Goal: Task Accomplishment & Management: Manage account settings

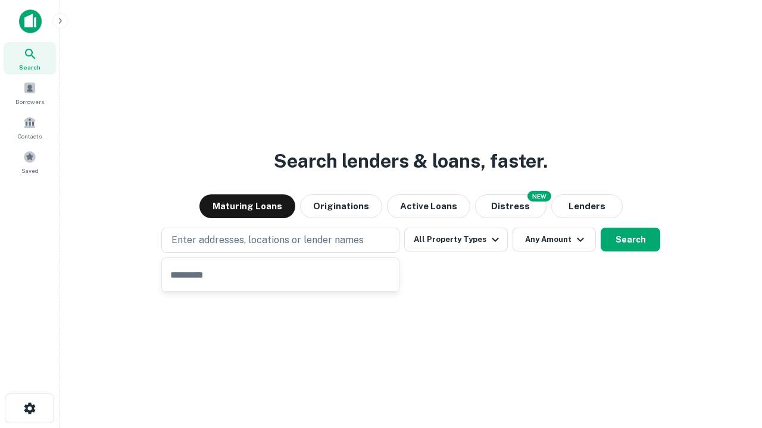
type input "**********"
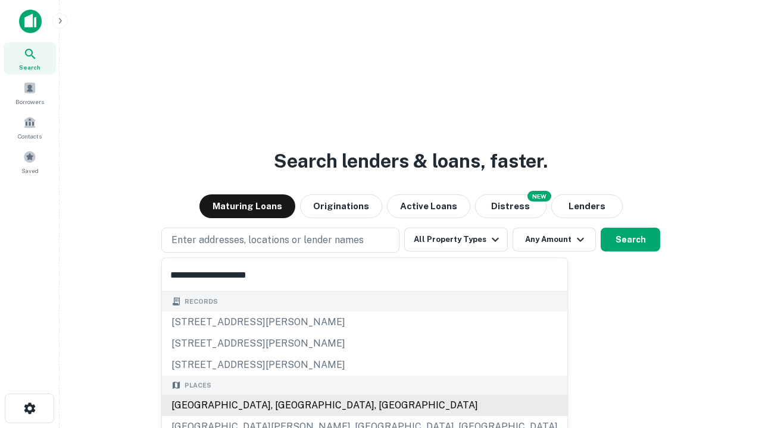
click at [284, 406] on div "[GEOGRAPHIC_DATA], [GEOGRAPHIC_DATA], [GEOGRAPHIC_DATA]" at bounding box center [364, 405] width 405 height 21
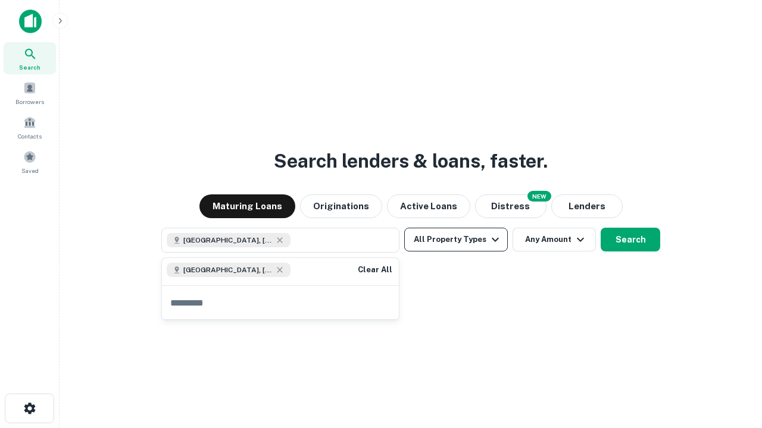
click at [456, 240] on button "All Property Types" at bounding box center [456, 240] width 104 height 24
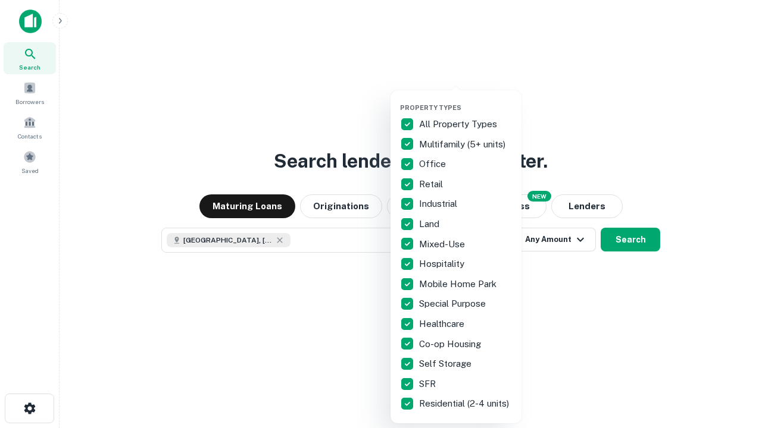
click at [465, 100] on button "button" at bounding box center [465, 100] width 131 height 1
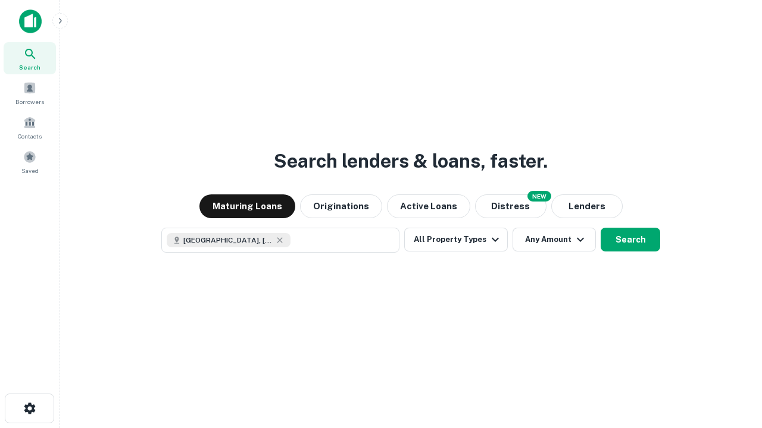
scroll to position [19, 0]
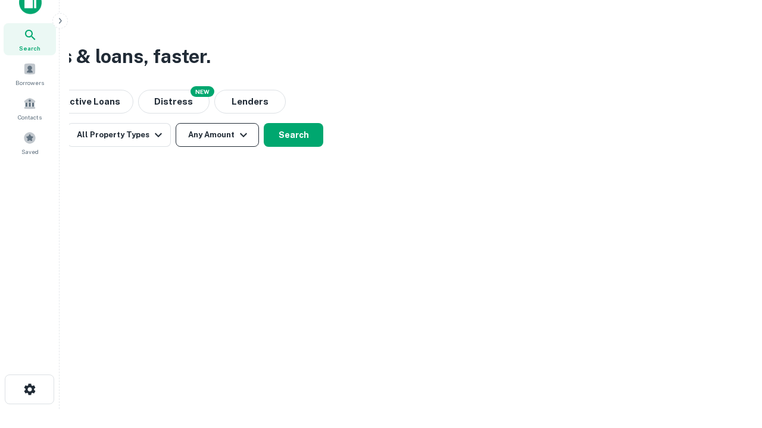
click at [217, 135] on button "Any Amount" at bounding box center [217, 135] width 83 height 24
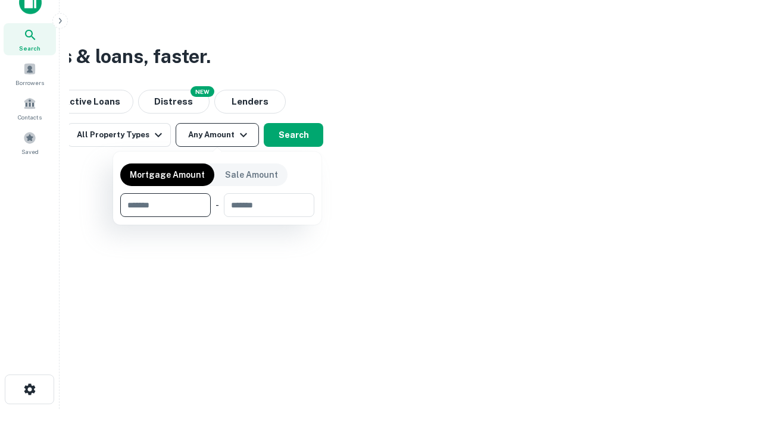
type input "*******"
click at [217, 217] on button "button" at bounding box center [217, 217] width 194 height 1
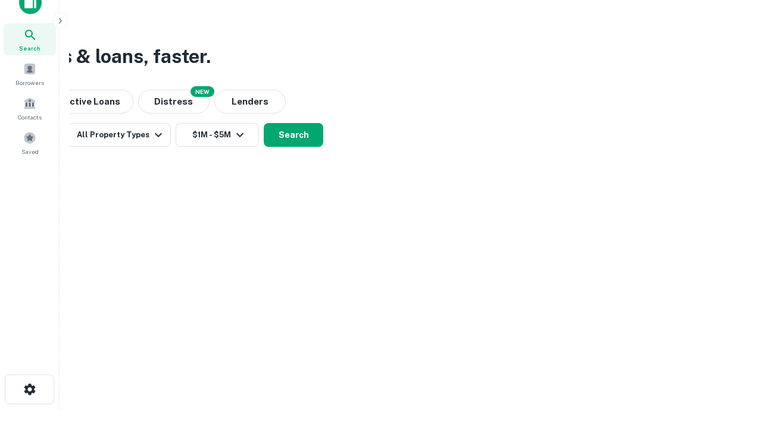
scroll to position [7, 220]
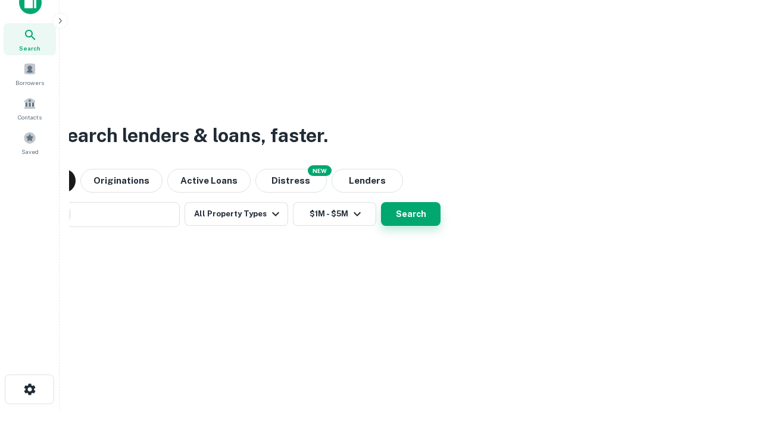
click at [381, 202] on button "Search" at bounding box center [410, 214] width 59 height 24
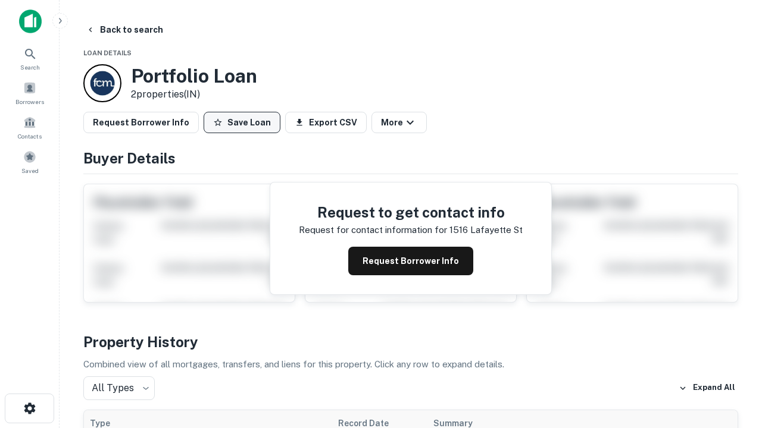
click at [242, 123] on button "Save Loan" at bounding box center [241, 122] width 77 height 21
click at [245, 123] on button "Save Loan" at bounding box center [241, 122] width 77 height 21
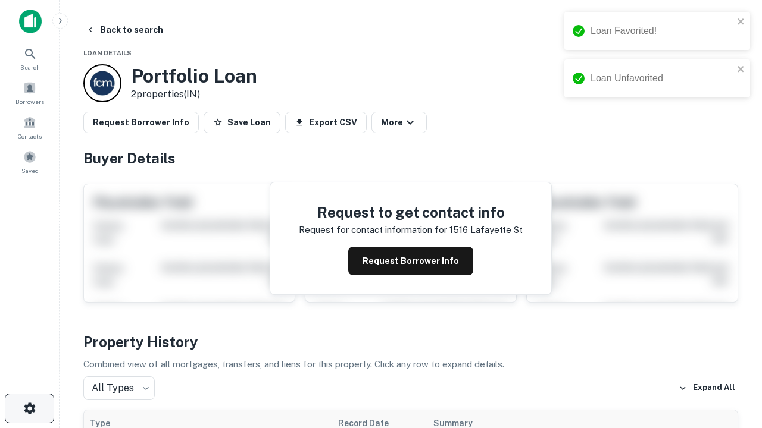
click at [29, 409] on icon "button" at bounding box center [30, 409] width 14 height 14
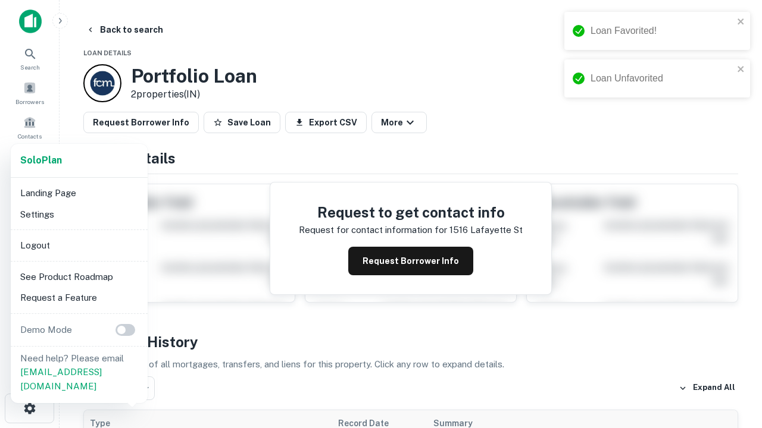
click at [79, 245] on li "Logout" at bounding box center [78, 245] width 127 height 21
